Goal: Transaction & Acquisition: Purchase product/service

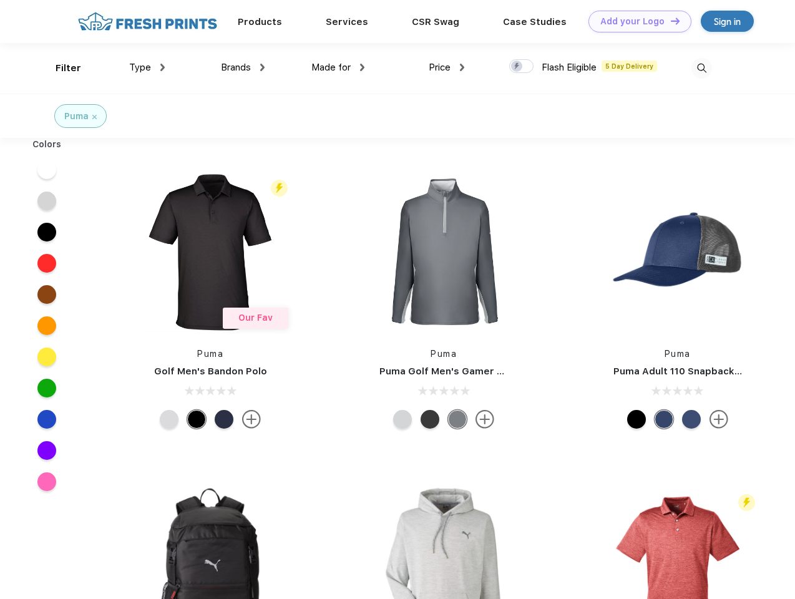
scroll to position [1, 0]
click at [636, 21] on link "Add your Logo Design Tool" at bounding box center [640, 22] width 103 height 22
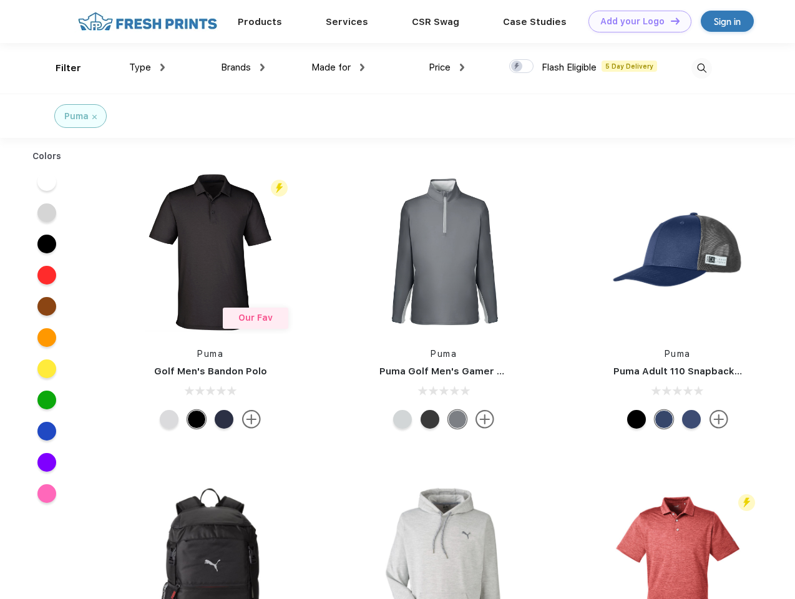
click at [0, 0] on div "Design Tool" at bounding box center [0, 0] width 0 height 0
click at [670, 21] on link "Add your Logo Design Tool" at bounding box center [640, 22] width 103 height 22
click at [60, 68] on div "Filter" at bounding box center [69, 68] width 26 height 14
click at [147, 67] on span "Type" at bounding box center [140, 67] width 22 height 11
click at [243, 67] on span "Brands" at bounding box center [236, 67] width 30 height 11
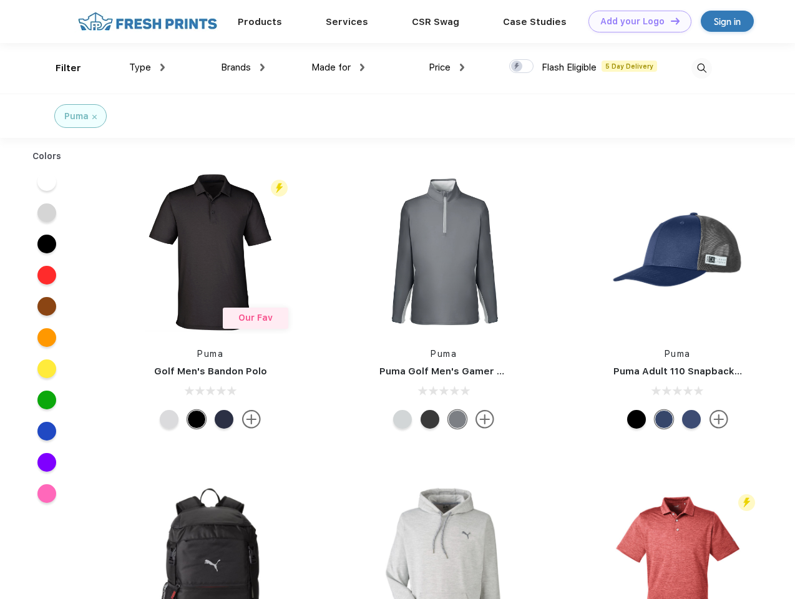
click at [338, 67] on span "Made for" at bounding box center [331, 67] width 39 height 11
click at [447, 67] on span "Price" at bounding box center [440, 67] width 22 height 11
click at [522, 67] on div at bounding box center [522, 66] width 24 height 14
click at [518, 67] on input "checkbox" at bounding box center [514, 63] width 8 height 8
click at [702, 68] on img at bounding box center [702, 68] width 21 height 21
